Goal: Navigation & Orientation: Find specific page/section

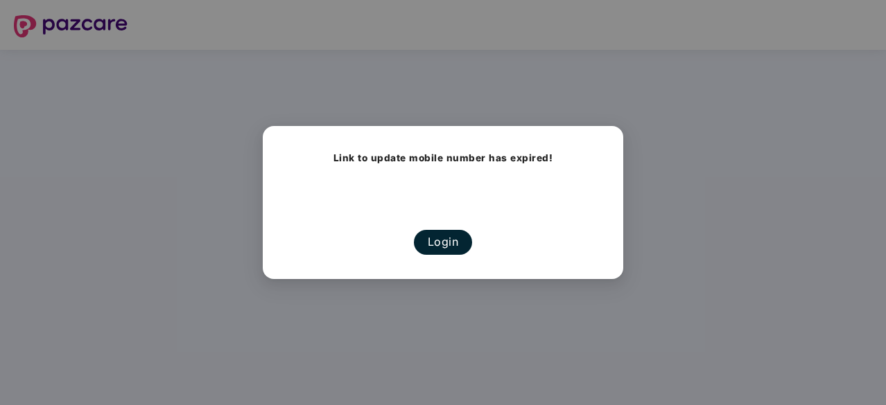
click at [436, 241] on button "Login" at bounding box center [443, 242] width 59 height 24
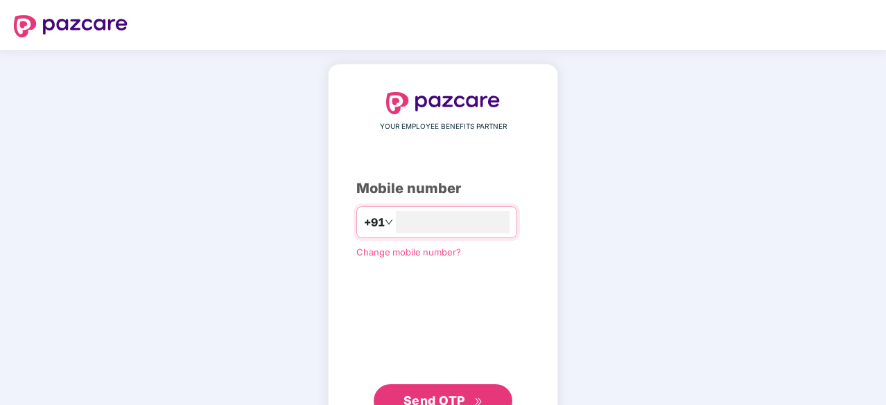
type input "**********"
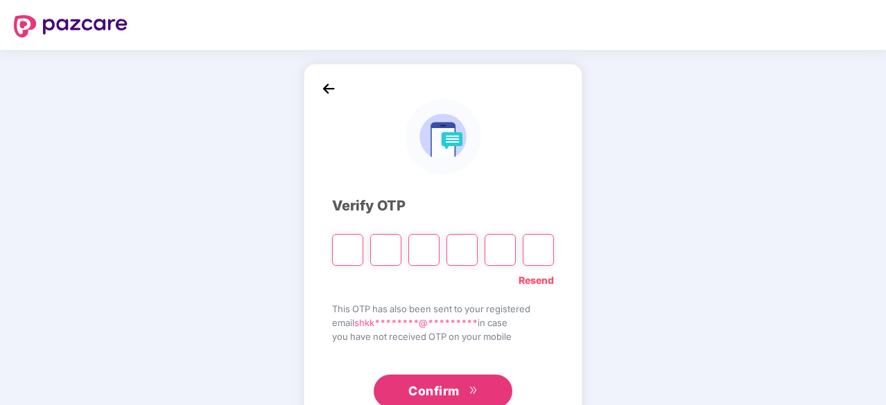
type input "*"
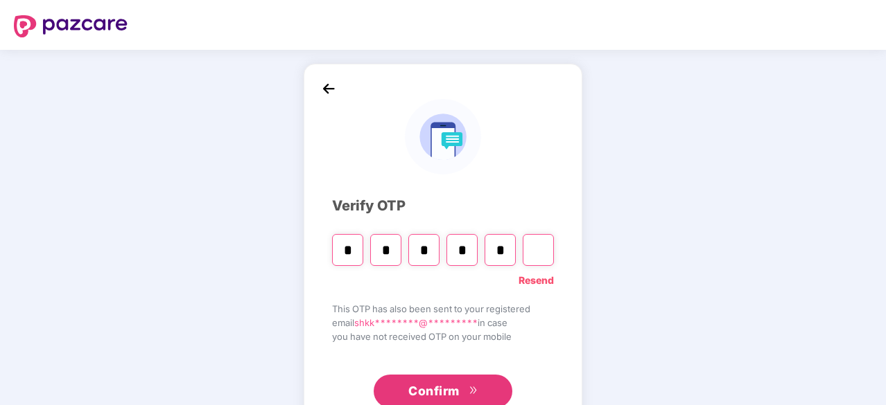
type input "*"
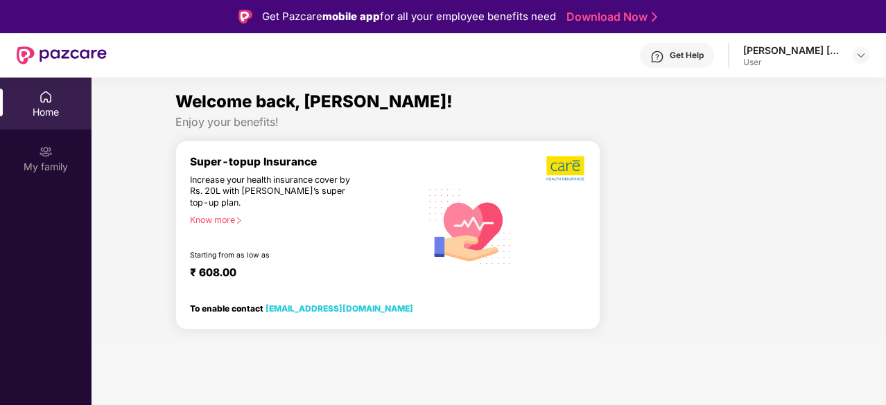
click at [249, 222] on div "Know more" at bounding box center [301, 220] width 222 height 10
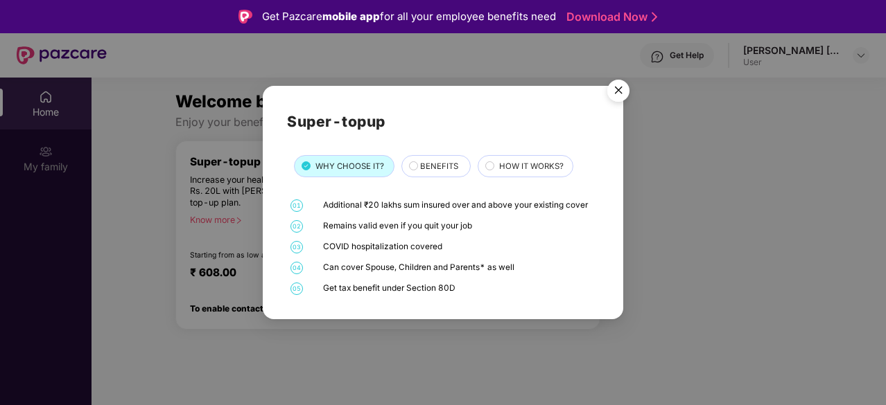
click at [190, 183] on div "Super-topup WHY CHOOSE IT? BENEFITS HOW IT WORKS? 01 Additional ₹20 lakhs sum i…" at bounding box center [443, 202] width 886 height 405
